Goal: Information Seeking & Learning: Learn about a topic

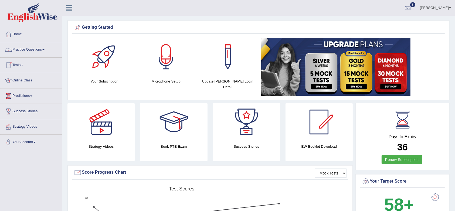
click at [31, 49] on link "Practice Questions" at bounding box center [31, 49] width 62 height 14
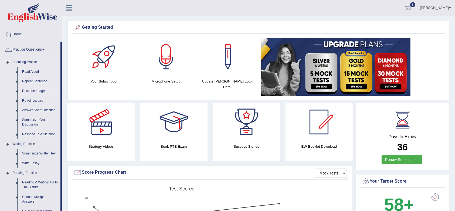
click at [33, 87] on link "Describe Image" at bounding box center [40, 91] width 41 height 10
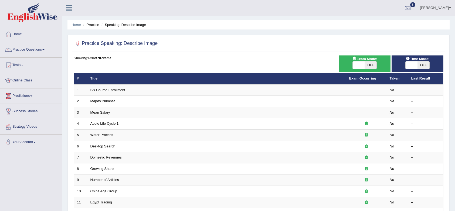
click at [108, 88] on link "Six Course Enrollment" at bounding box center [107, 90] width 35 height 4
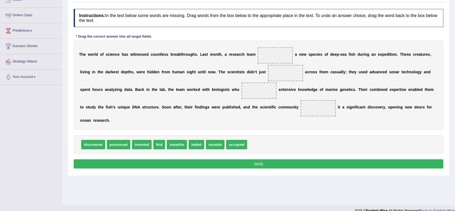
scroll to position [72, 0]
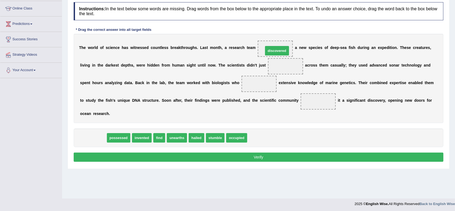
drag, startPoint x: 92, startPoint y: 137, endPoint x: 276, endPoint y: 51, distance: 203.3
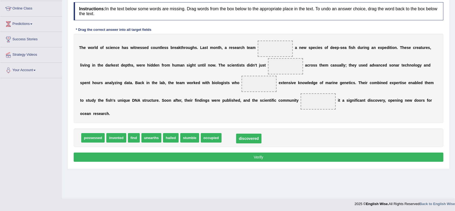
drag, startPoint x: 279, startPoint y: 48, endPoint x: 253, endPoint y: 137, distance: 93.2
drag, startPoint x: 213, startPoint y: 135, endPoint x: 274, endPoint y: 51, distance: 103.8
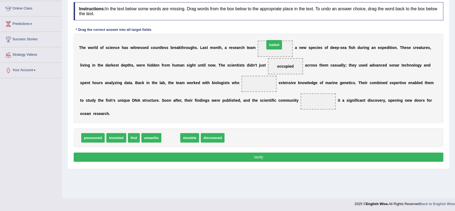
drag, startPoint x: 175, startPoint y: 138, endPoint x: 278, endPoint y: 45, distance: 139.0
drag, startPoint x: 168, startPoint y: 137, endPoint x: 246, endPoint y: 83, distance: 94.9
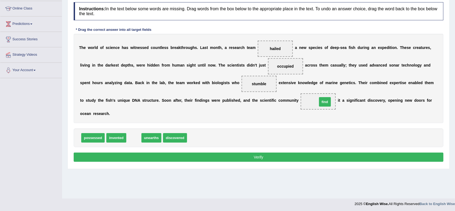
drag, startPoint x: 132, startPoint y: 135, endPoint x: 323, endPoint y: 99, distance: 194.5
click at [305, 156] on button "Verify" at bounding box center [259, 156] width 370 height 9
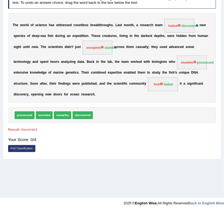
click at [140, 164] on div "Home Practice Reading: Fill In The Blanks Deep-sea Fish « Prev Next » Report Qu…" at bounding box center [112, 63] width 224 height 270
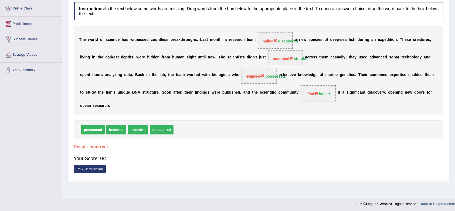
click at [15, 140] on div "Toggle navigation Home Practice Questions Speaking Practice Read Aloud Repeat S…" at bounding box center [227, 68] width 455 height 281
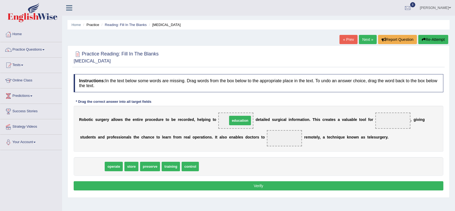
drag, startPoint x: 91, startPoint y: 167, endPoint x: 239, endPoint y: 121, distance: 155.0
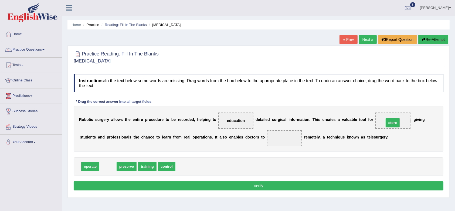
drag, startPoint x: 104, startPoint y: 165, endPoint x: 389, endPoint y: 121, distance: 288.2
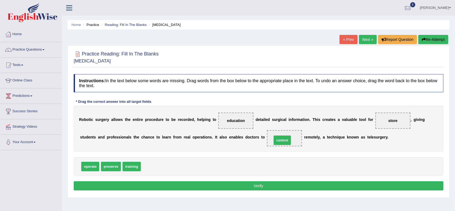
drag, startPoint x: 154, startPoint y: 167, endPoint x: 285, endPoint y: 140, distance: 133.8
click at [265, 184] on button "Verify" at bounding box center [259, 185] width 370 height 9
